Goal: Information Seeking & Learning: Learn about a topic

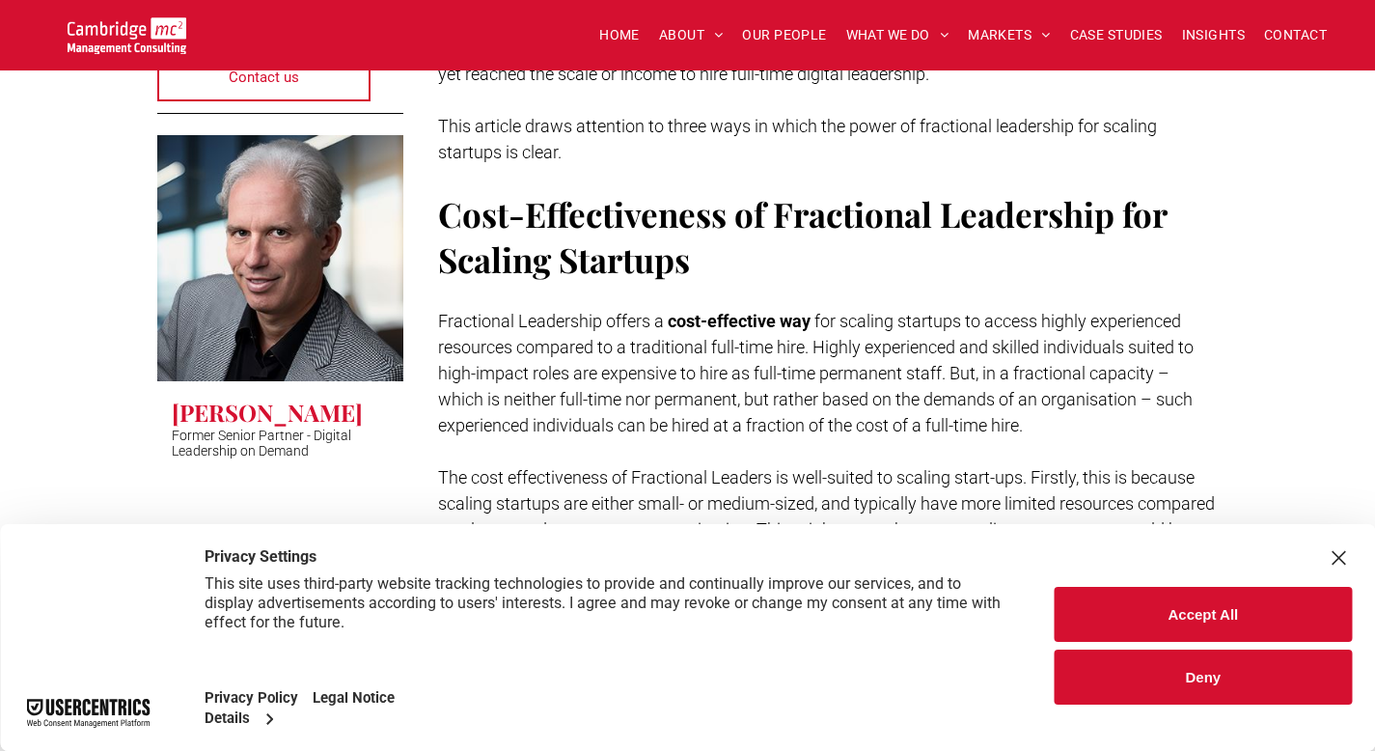
scroll to position [614, 0]
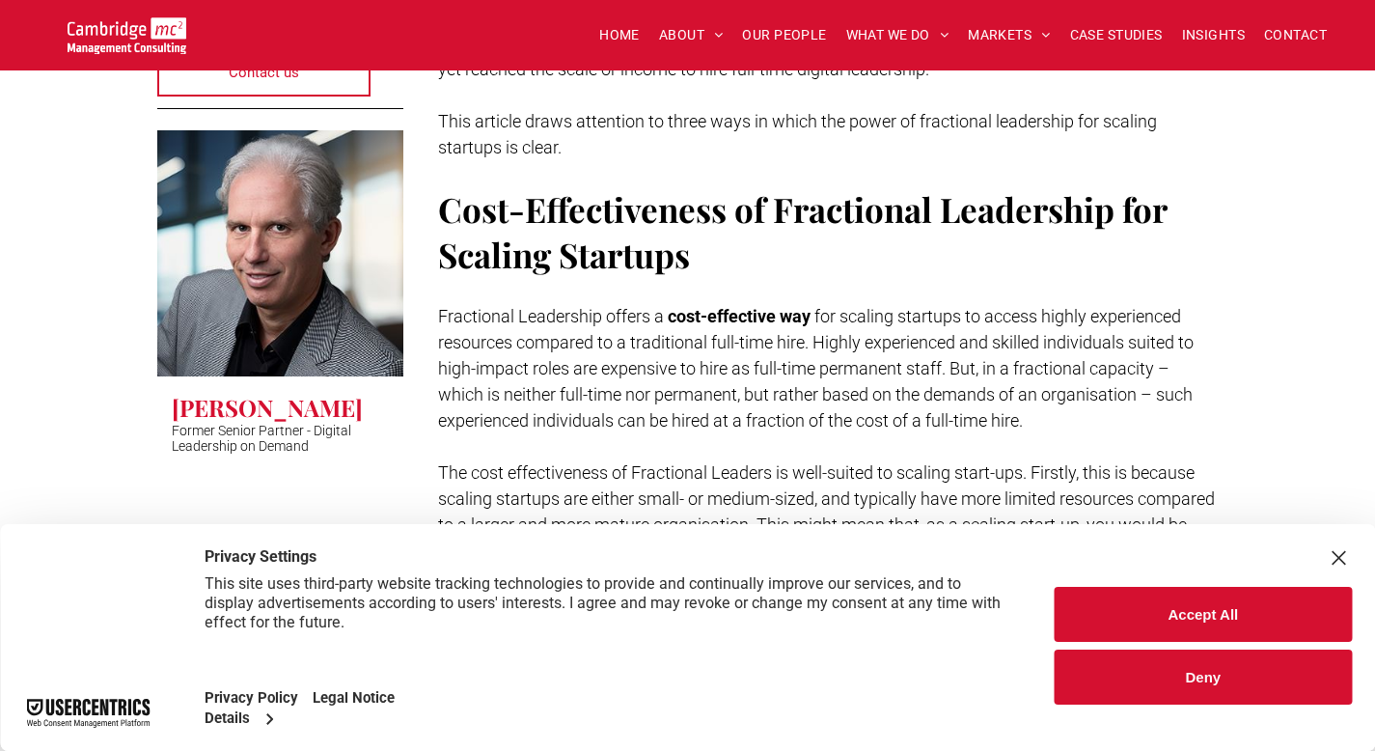
click at [1225, 674] on button "Deny" at bounding box center [1203, 676] width 297 height 55
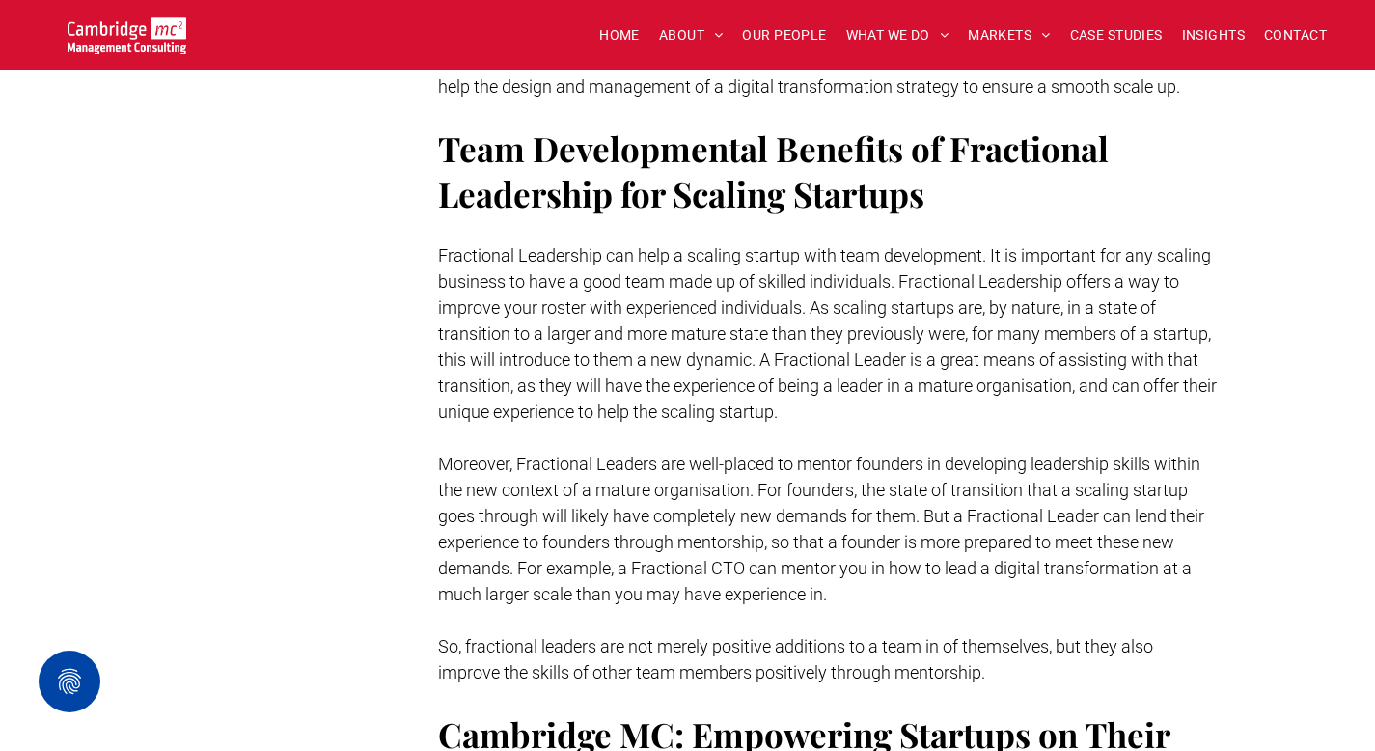
scroll to position [2310, 0]
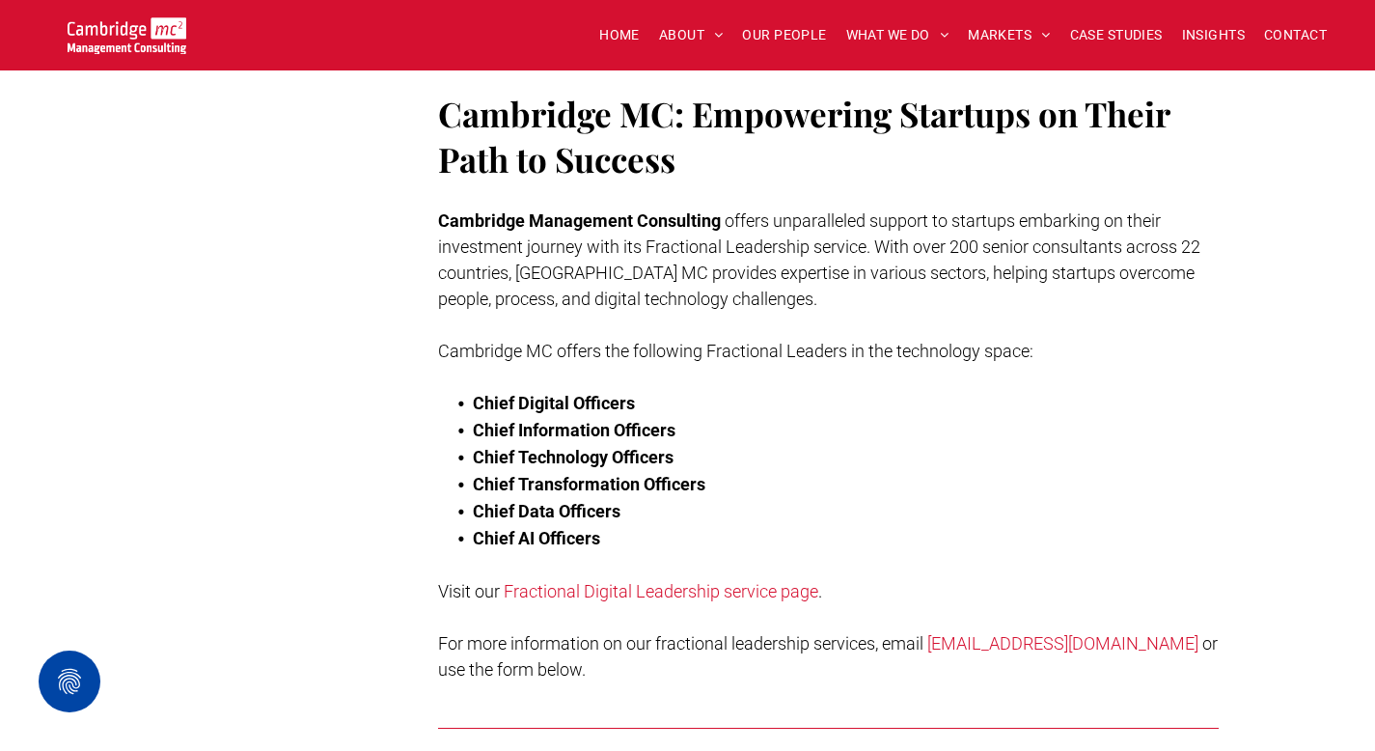
click at [666, 583] on link "Fractional Digital Leadership service page" at bounding box center [661, 591] width 315 height 20
